Goal: Check status: Check status

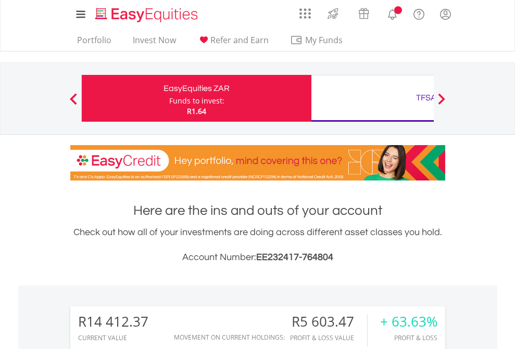
scroll to position [100, 164]
click at [169, 98] on div "Funds to invest:" at bounding box center [196, 101] width 55 height 10
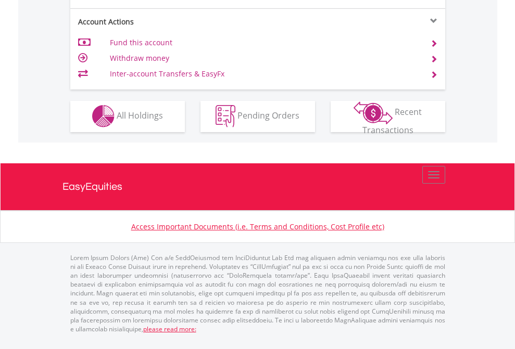
scroll to position [974, 0]
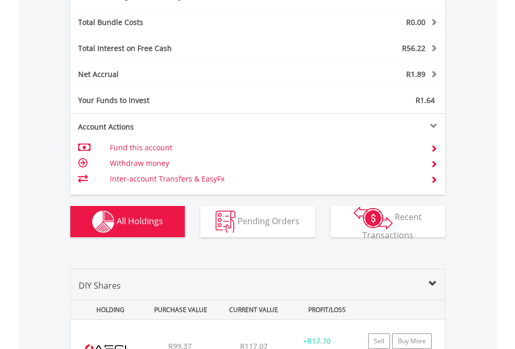
scroll to position [1242, 0]
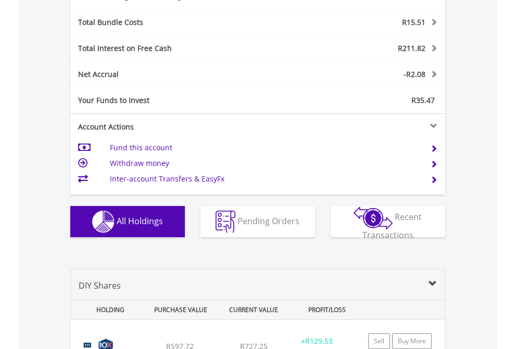
scroll to position [1242, 0]
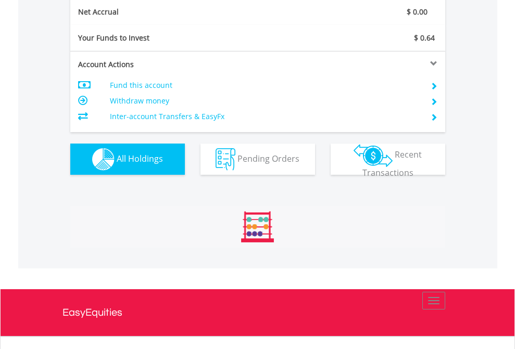
scroll to position [100, 164]
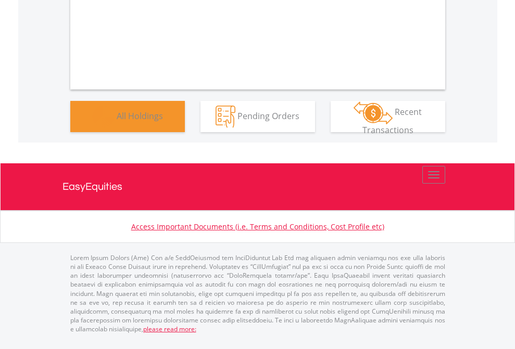
click at [117, 121] on span "All Holdings" at bounding box center [140, 115] width 46 height 11
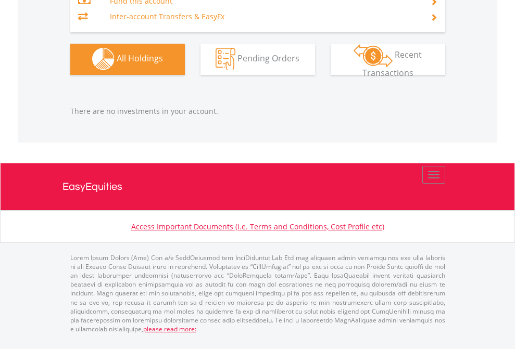
scroll to position [100, 164]
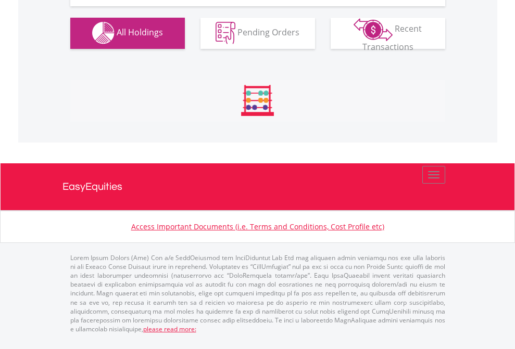
scroll to position [1031, 0]
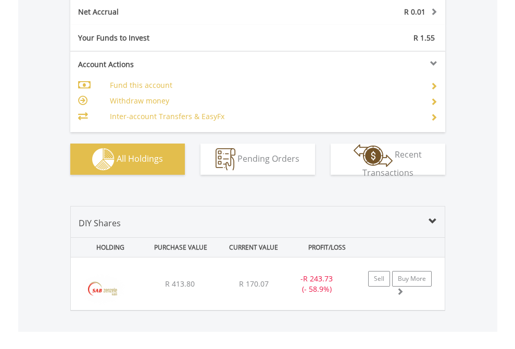
scroll to position [1179, 0]
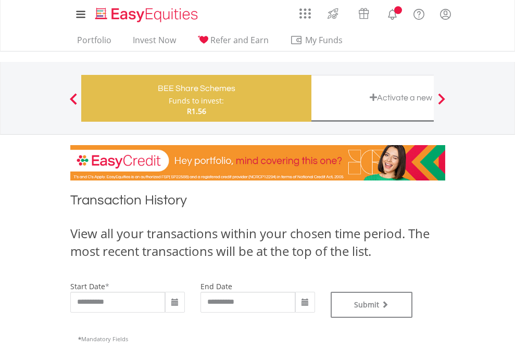
type input "**********"
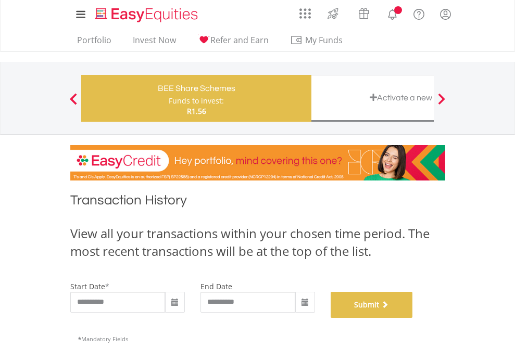
click at [413, 318] on button "Submit" at bounding box center [372, 305] width 82 height 26
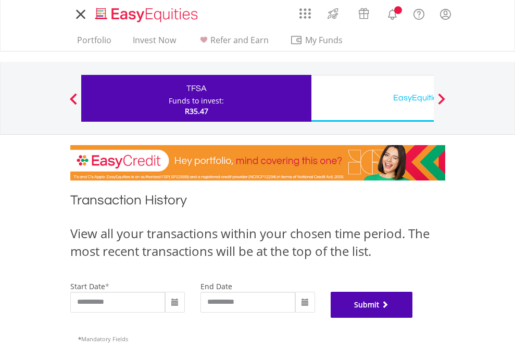
click at [413, 318] on button "Submit" at bounding box center [372, 305] width 82 height 26
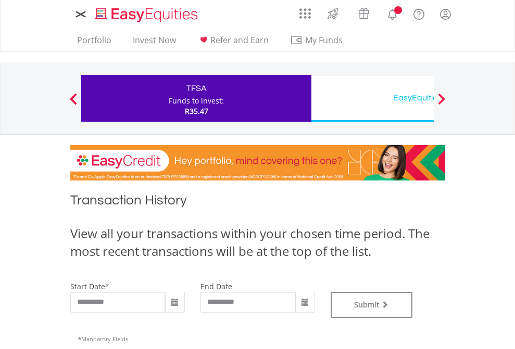
click at [372, 98] on div "EasyEquities USD" at bounding box center [426, 98] width 217 height 15
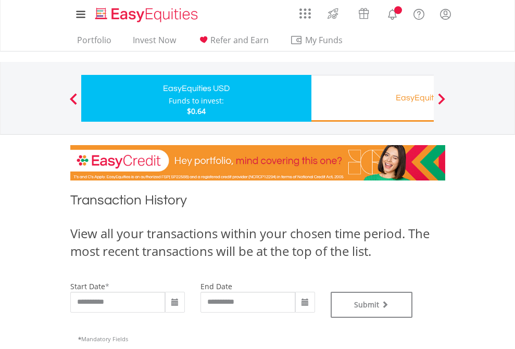
type input "**********"
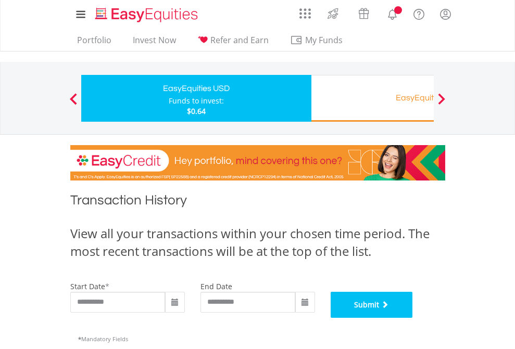
click at [413, 318] on button "Submit" at bounding box center [372, 305] width 82 height 26
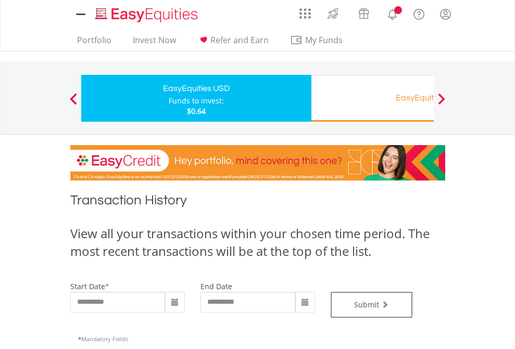
click at [372, 98] on div "EasyEquities RA" at bounding box center [426, 98] width 217 height 15
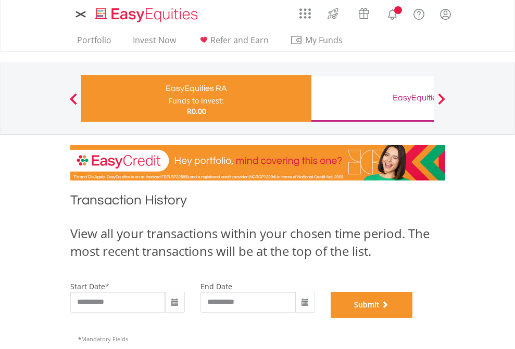
click at [413, 318] on button "Submit" at bounding box center [372, 305] width 82 height 26
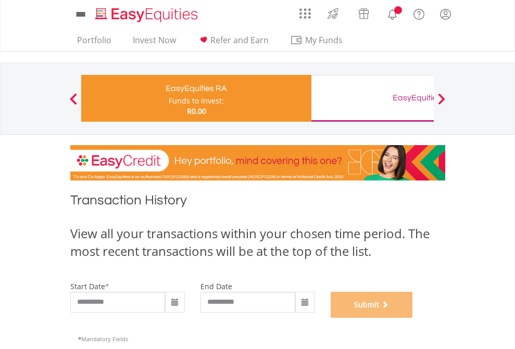
scroll to position [422, 0]
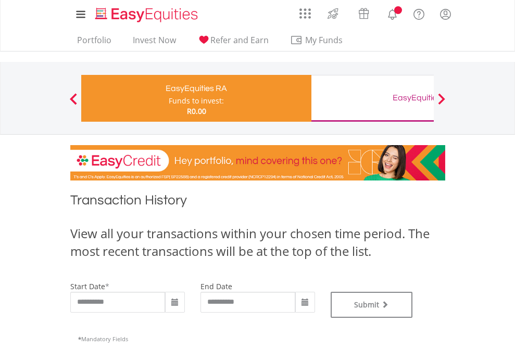
click at [372, 98] on div "EasyEquities GBP" at bounding box center [426, 98] width 217 height 15
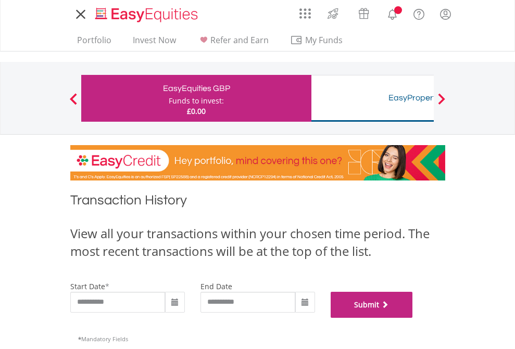
click at [413, 318] on button "Submit" at bounding box center [372, 305] width 82 height 26
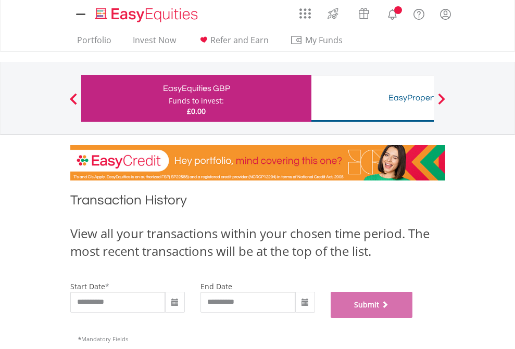
scroll to position [422, 0]
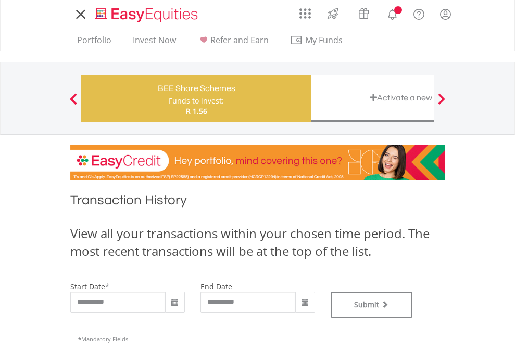
type input "**********"
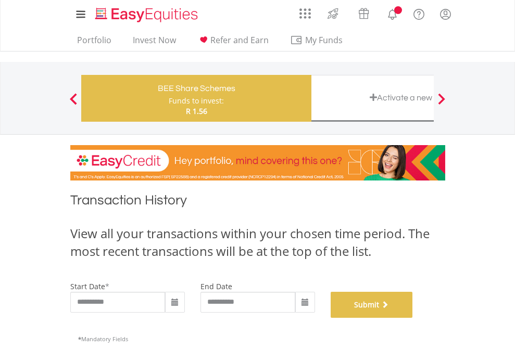
click at [413, 318] on button "Submit" at bounding box center [372, 305] width 82 height 26
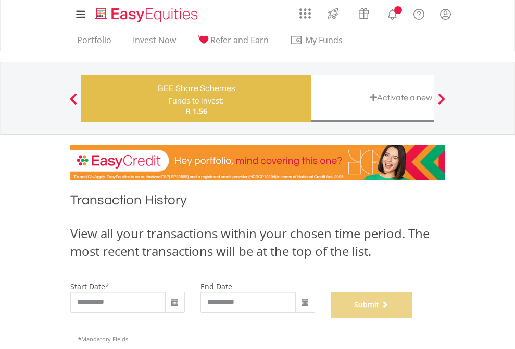
scroll to position [422, 0]
